Goal: Complete application form: Complete application form

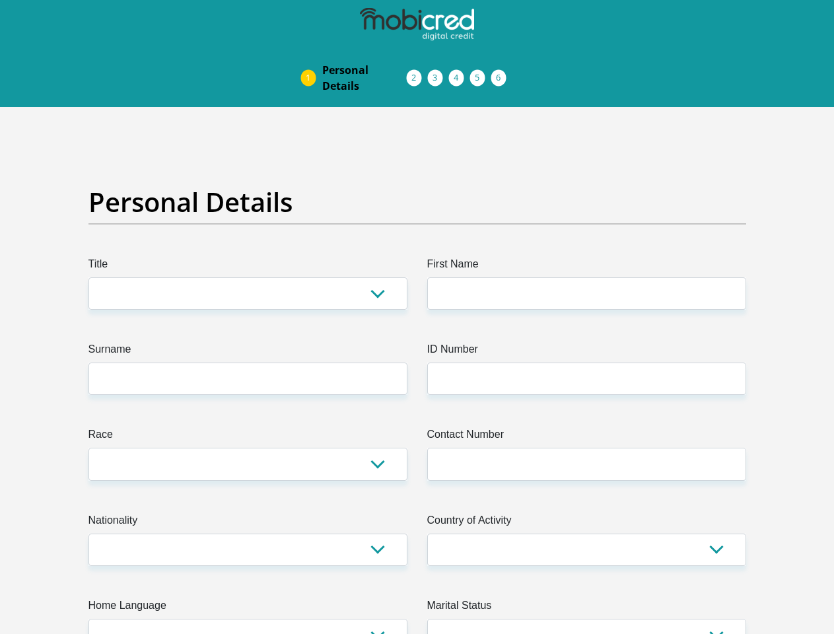
click at [0, 0] on img at bounding box center [0, 0] width 0 height 0
click at [312, 57] on link "Personal Details" at bounding box center [365, 78] width 106 height 42
click at [417, 73] on link "Acceptance of Services" at bounding box center [427, 78] width 21 height 11
click at [0, 0] on span "Documents" at bounding box center [0, 0] width 0 height 0
click at [481, 73] on link "Debicheck Mandate" at bounding box center [470, 78] width 21 height 11
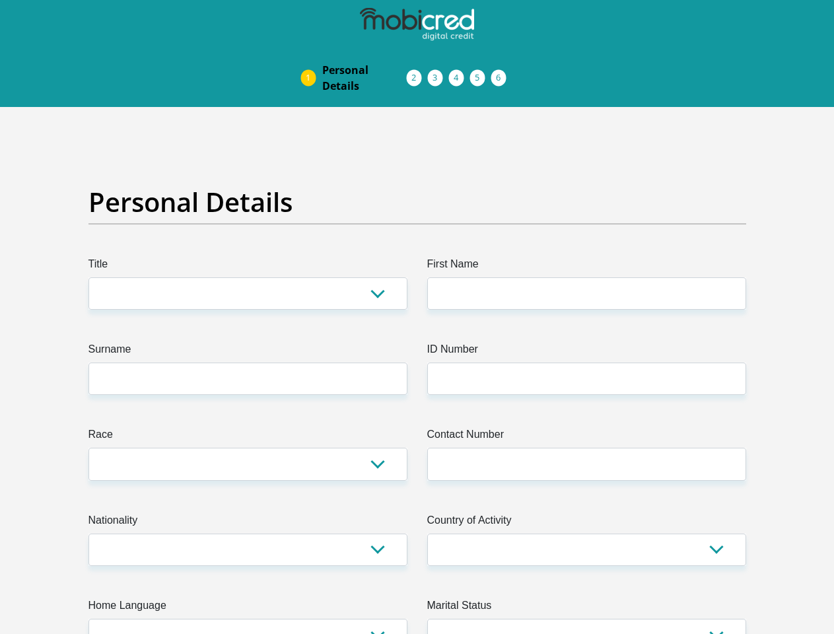
click at [502, 73] on link "Curata Authentication" at bounding box center [491, 78] width 21 height 11
click at [523, 73] on link "Pre Agreement Signoff" at bounding box center [512, 78] width 21 height 11
